Goal: Task Accomplishment & Management: Use online tool/utility

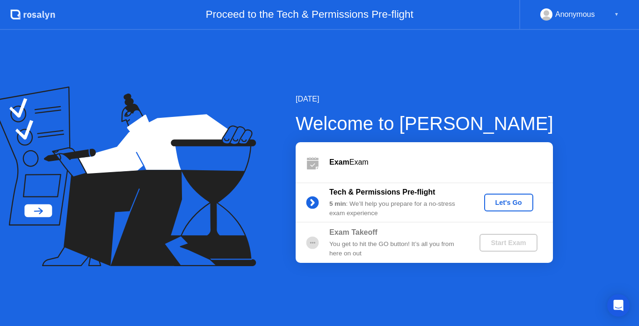
click at [514, 204] on div "Let's Go" at bounding box center [509, 202] width 42 height 7
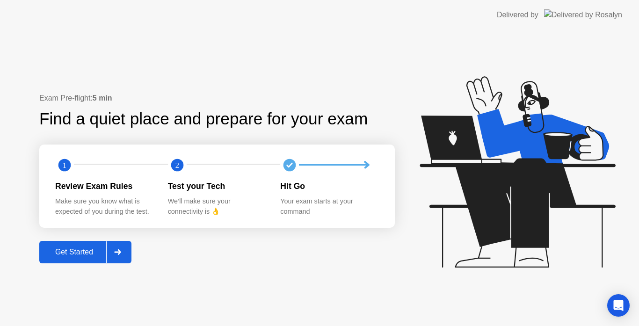
click at [129, 247] on div at bounding box center [117, 252] width 22 height 22
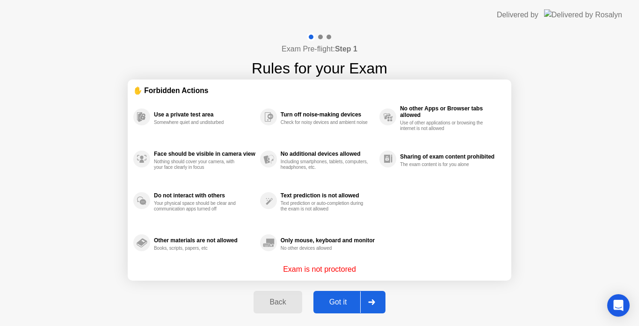
click at [289, 302] on div "Back" at bounding box center [277, 302] width 43 height 8
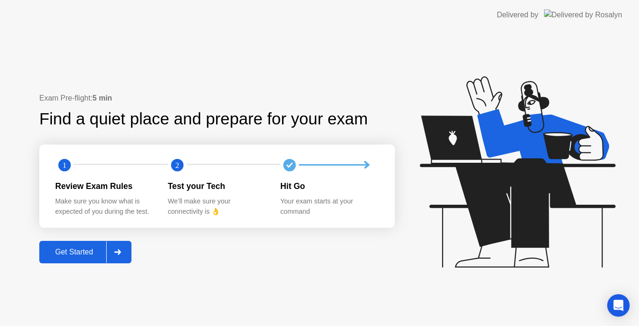
click at [125, 254] on div at bounding box center [117, 252] width 22 height 22
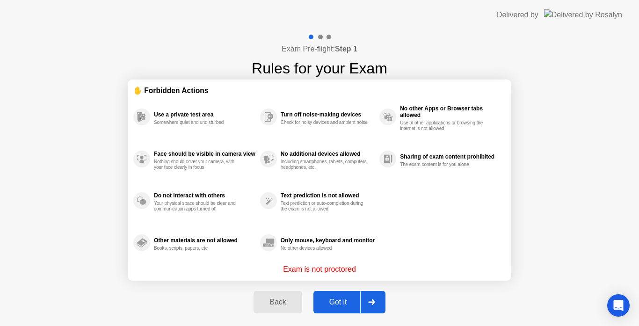
click at [378, 301] on div at bounding box center [371, 302] width 22 height 22
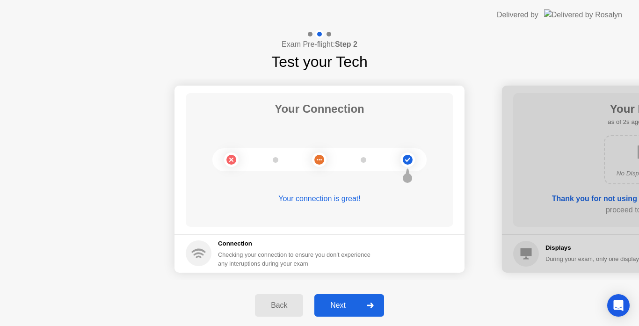
click at [377, 301] on div at bounding box center [370, 306] width 22 height 22
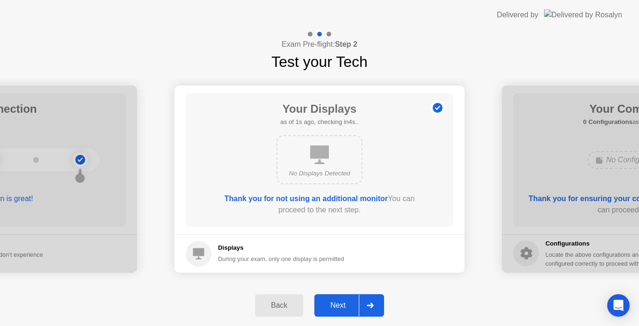
click at [377, 301] on div at bounding box center [370, 306] width 22 height 22
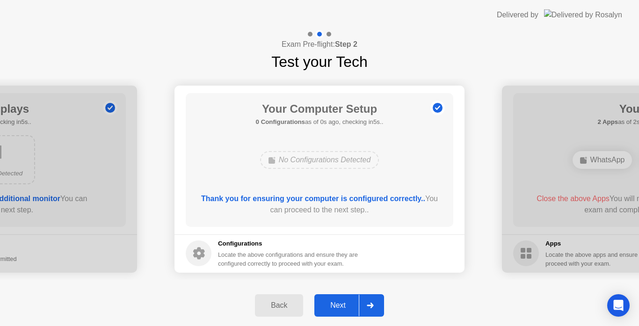
click at [377, 301] on div at bounding box center [370, 306] width 22 height 22
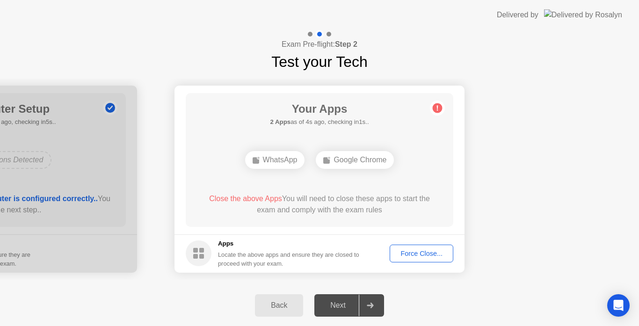
click at [411, 250] on div "Force Close..." at bounding box center [421, 253] width 57 height 7
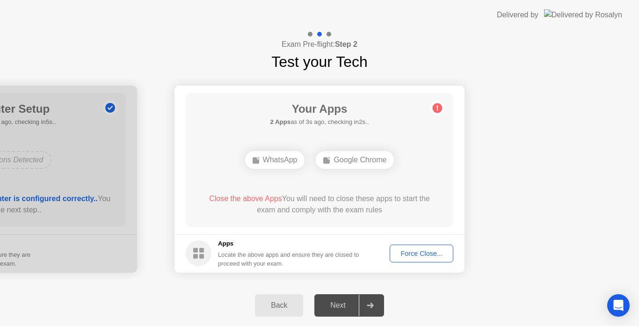
click at [417, 252] on div "Force Close..." at bounding box center [421, 253] width 57 height 7
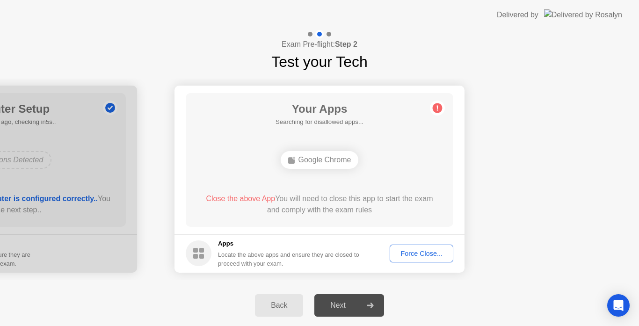
click at [262, 196] on span "Close the above App" at bounding box center [240, 199] width 69 height 8
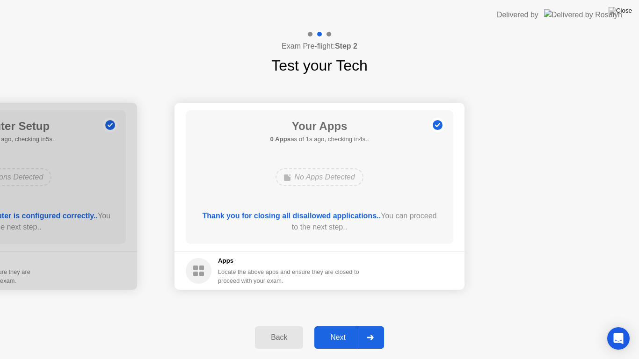
click at [338, 326] on div "Next" at bounding box center [338, 337] width 42 height 8
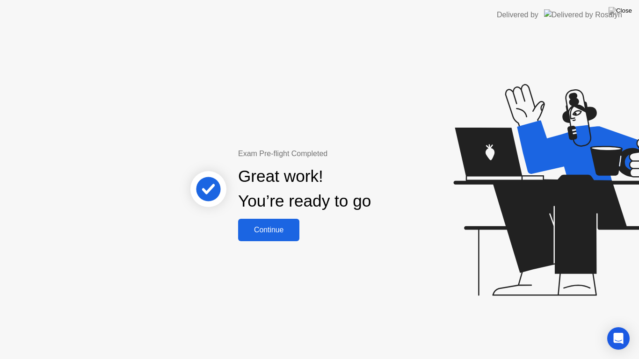
click at [286, 234] on div "Continue" at bounding box center [269, 230] width 56 height 8
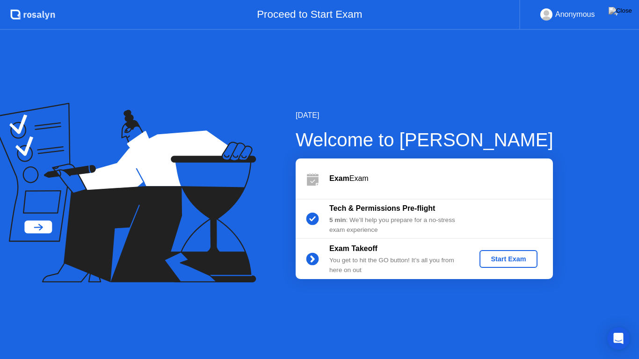
click at [497, 260] on div "Start Exam" at bounding box center [508, 258] width 50 height 7
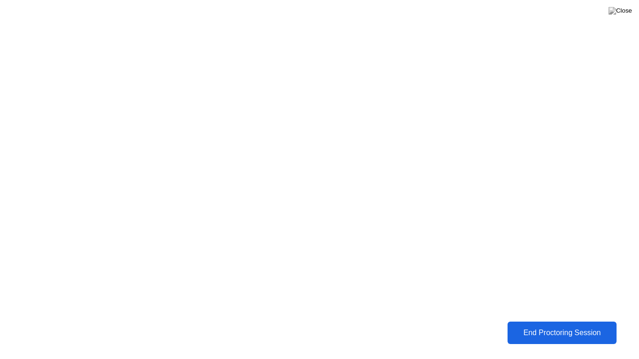
click at [564, 326] on div "End Proctoring Session" at bounding box center [562, 333] width 104 height 8
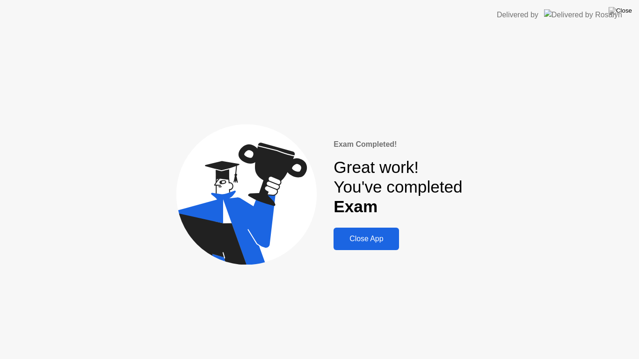
click at [366, 243] on div "Close App" at bounding box center [366, 239] width 60 height 8
